Goal: Check status: Check status

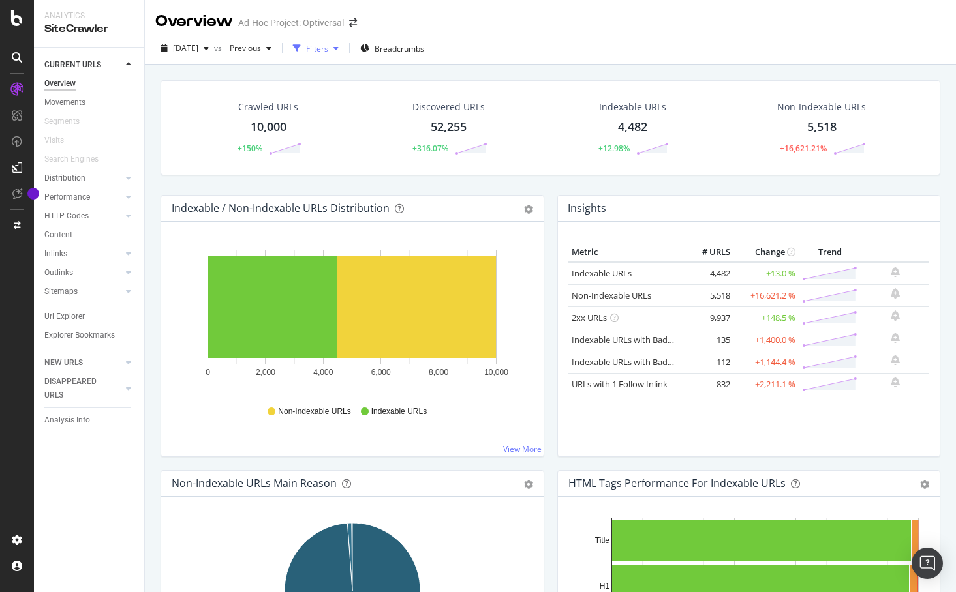
click at [344, 46] on div "button" at bounding box center [336, 48] width 16 height 8
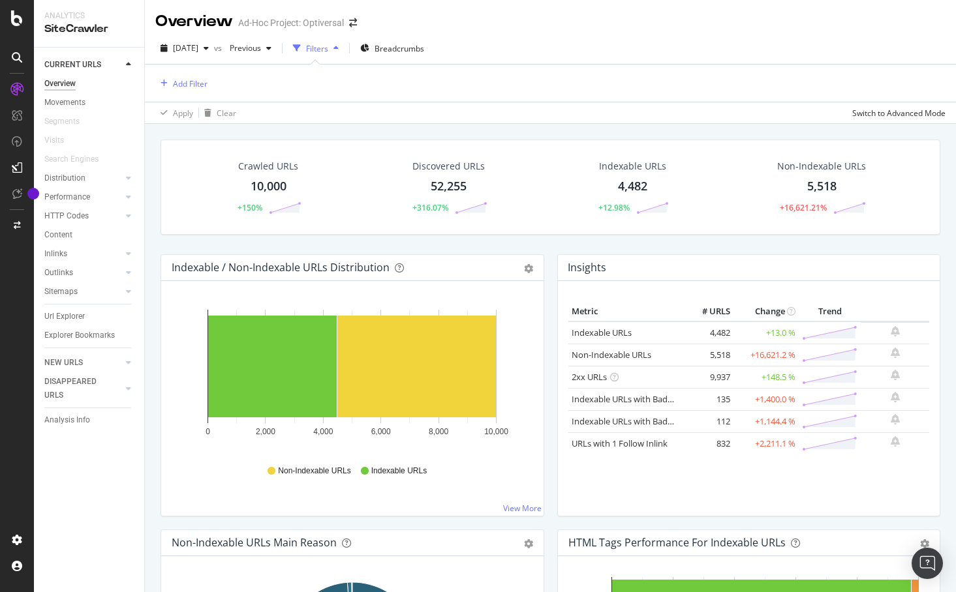
click at [344, 46] on div "button" at bounding box center [336, 48] width 16 height 8
